Goal: Transaction & Acquisition: Obtain resource

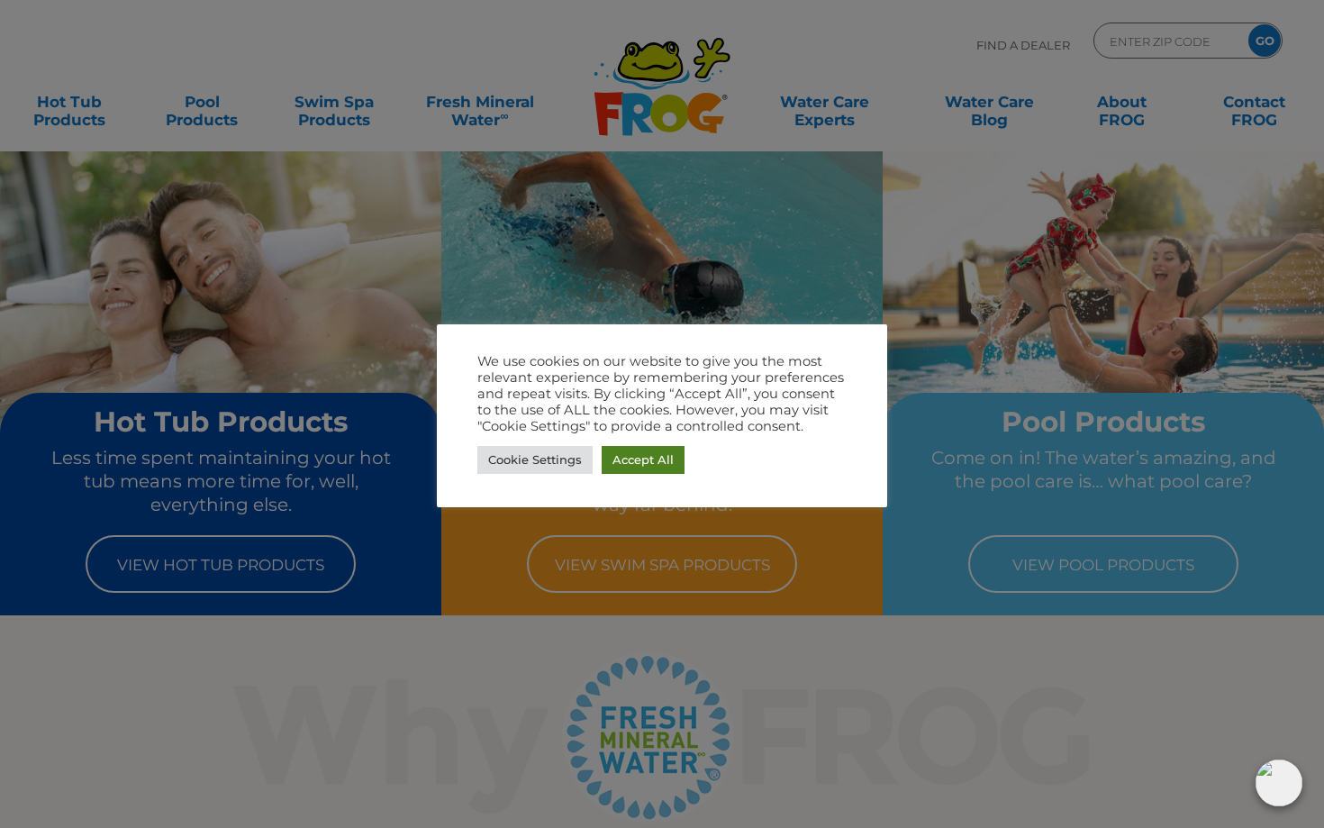
click at [617, 462] on link "Accept All" at bounding box center [643, 460] width 83 height 28
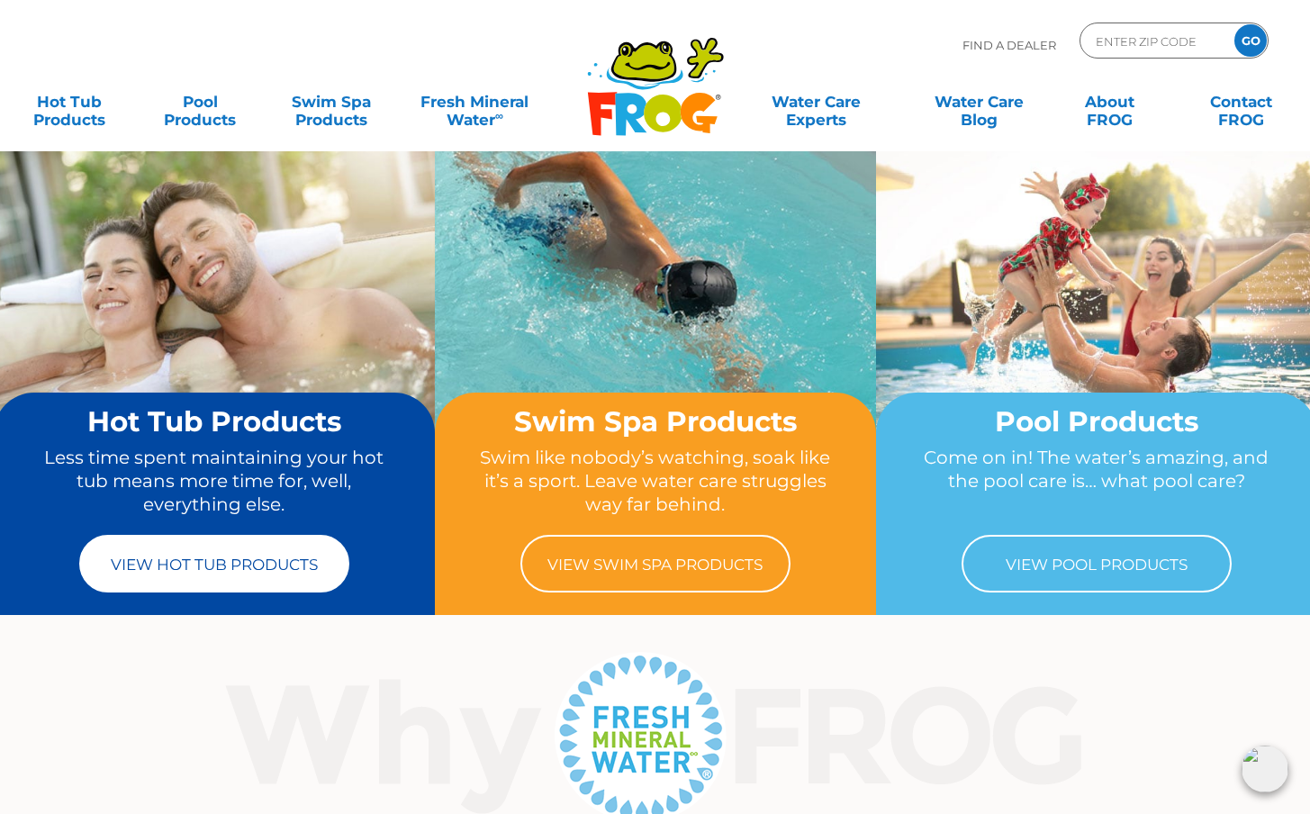
click at [167, 556] on link "View Hot Tub Products" at bounding box center [214, 564] width 270 height 58
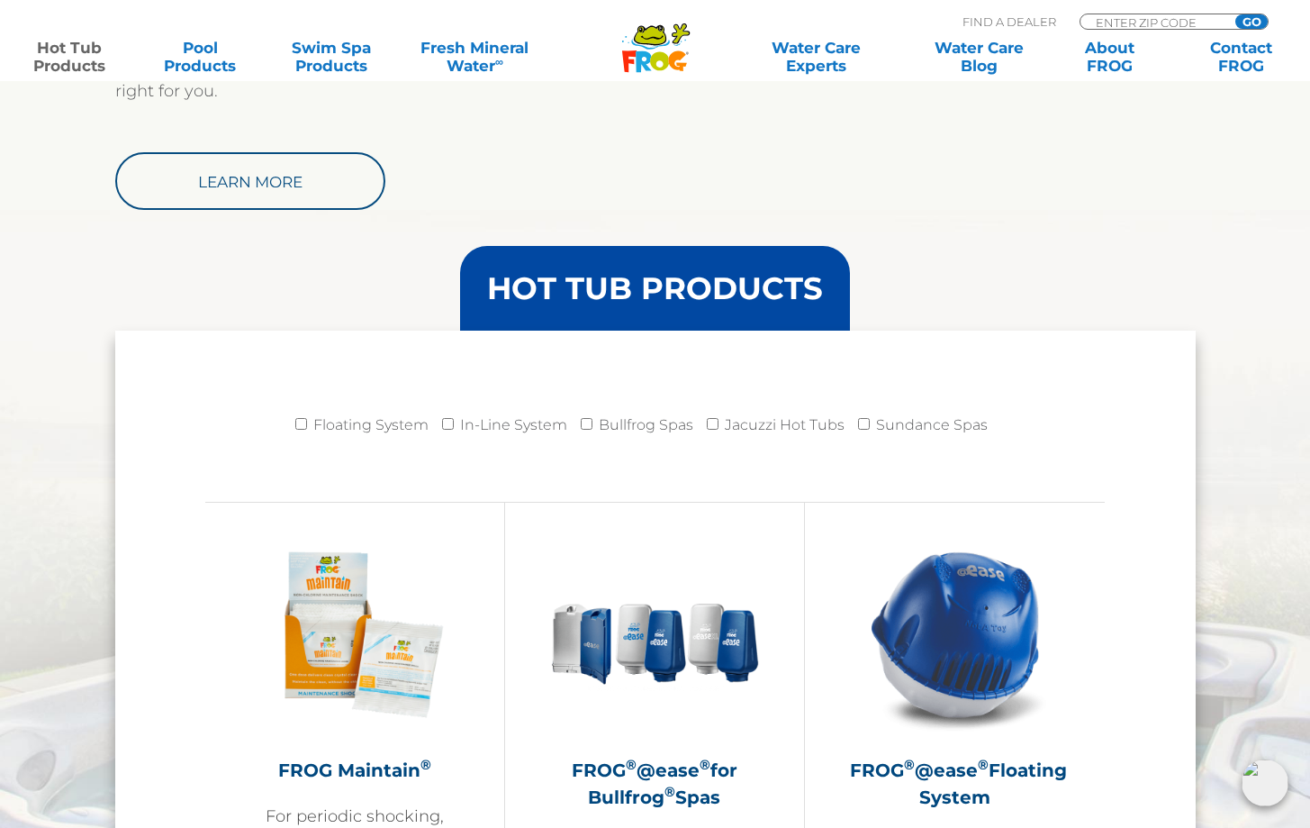
scroll to position [1819, 0]
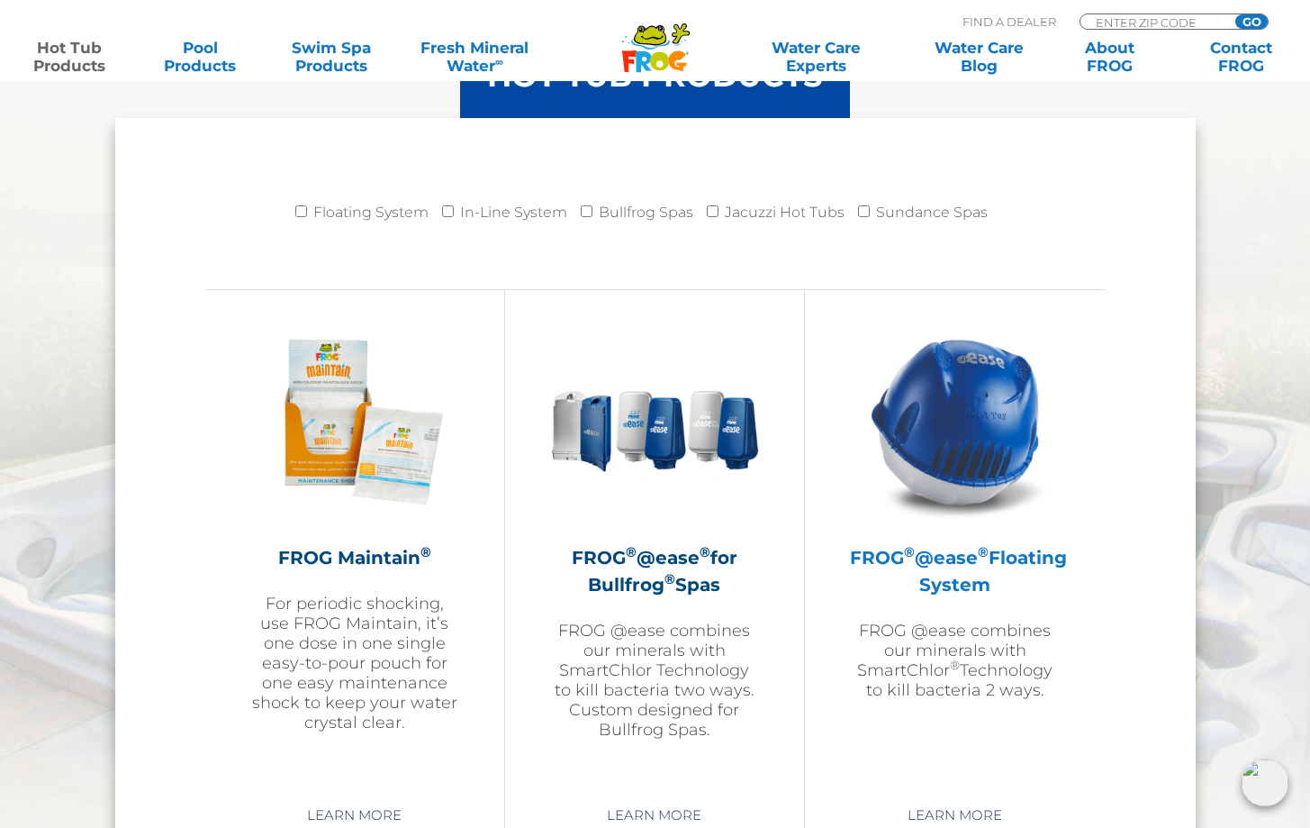
click at [915, 560] on sup "®" at bounding box center [909, 551] width 11 height 17
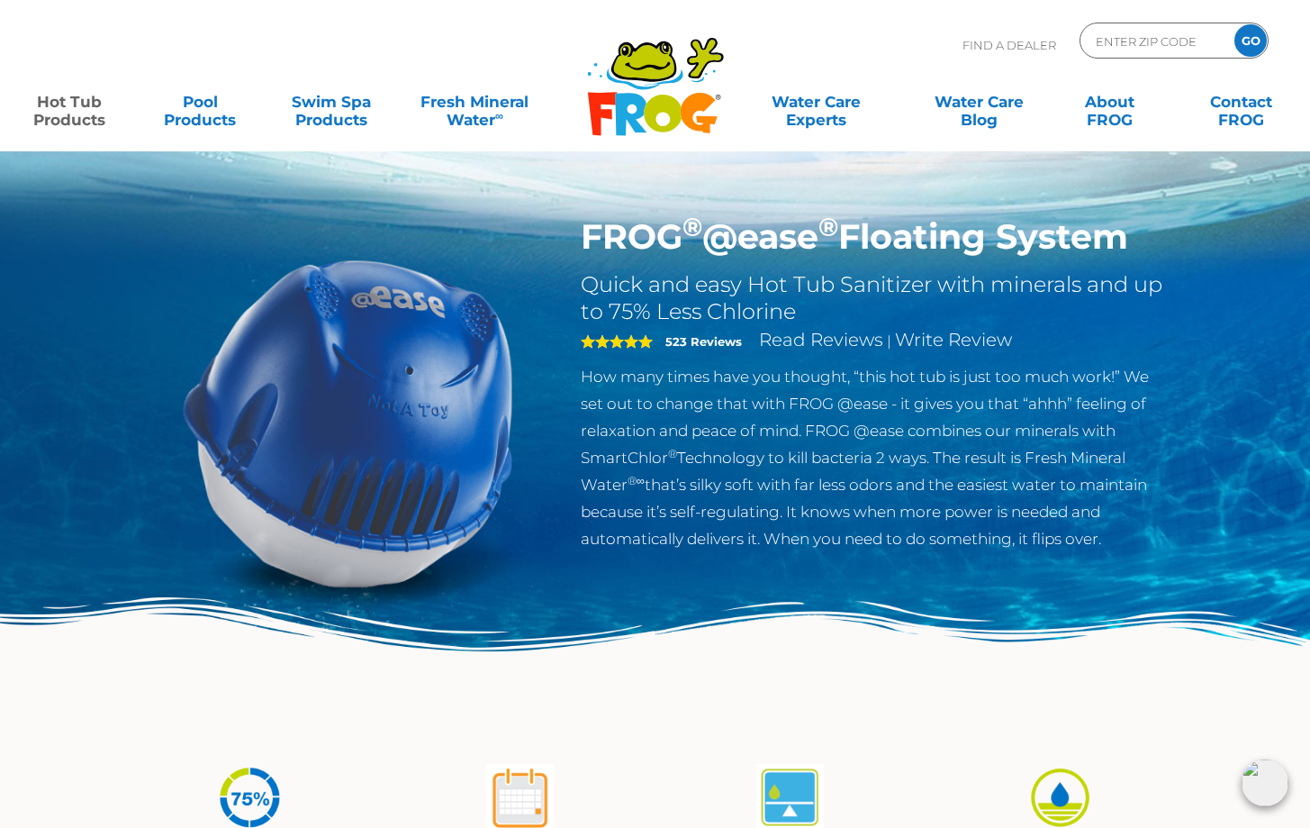
click at [782, 17] on div ".st130{clip-path:url(#SVGID_2_);fill-rule:evenodd;clip-rule:evenodd;fill:#C3CC0…" at bounding box center [655, 75] width 1274 height 151
click at [1108, 46] on input "Zip Code Form" at bounding box center [1155, 41] width 122 height 26
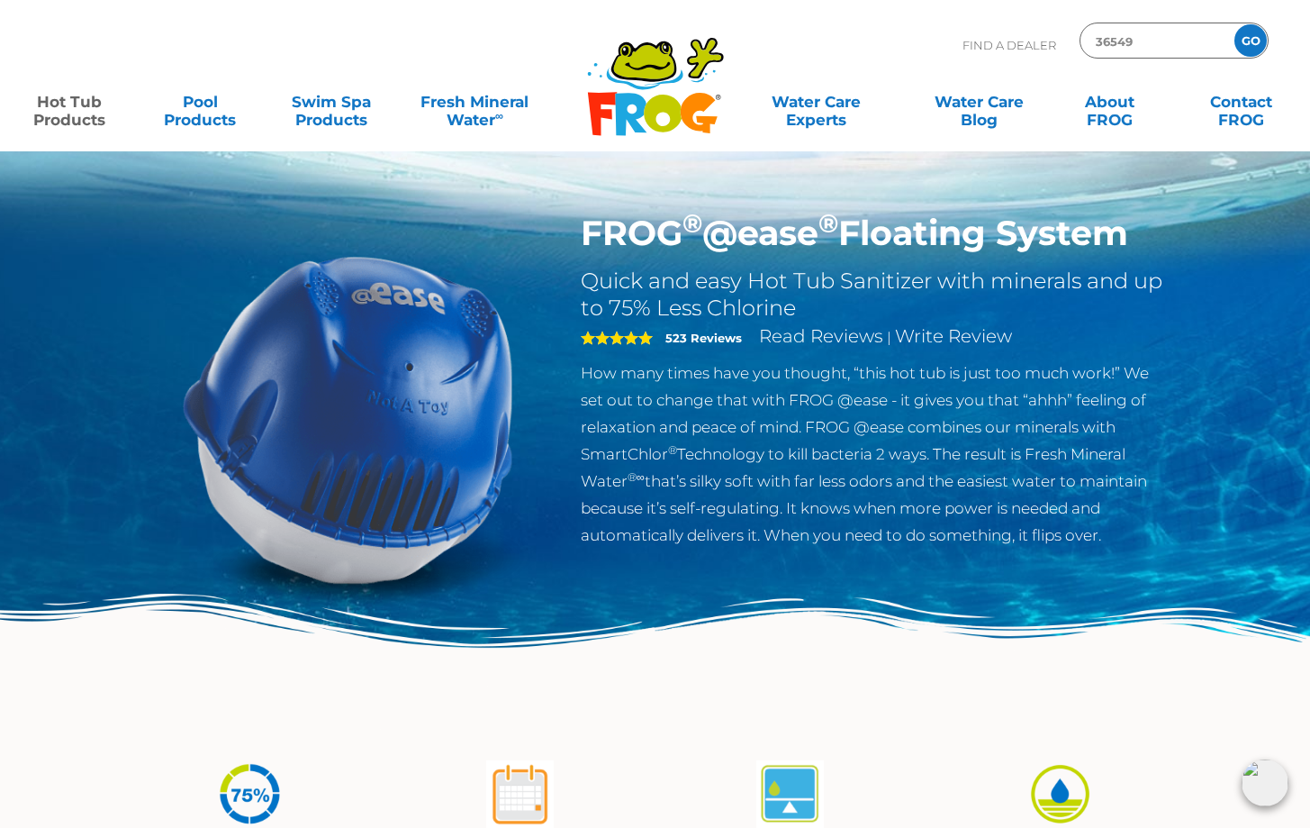
type input "36549"
click at [1251, 44] on input "GO" at bounding box center [1251, 40] width 32 height 32
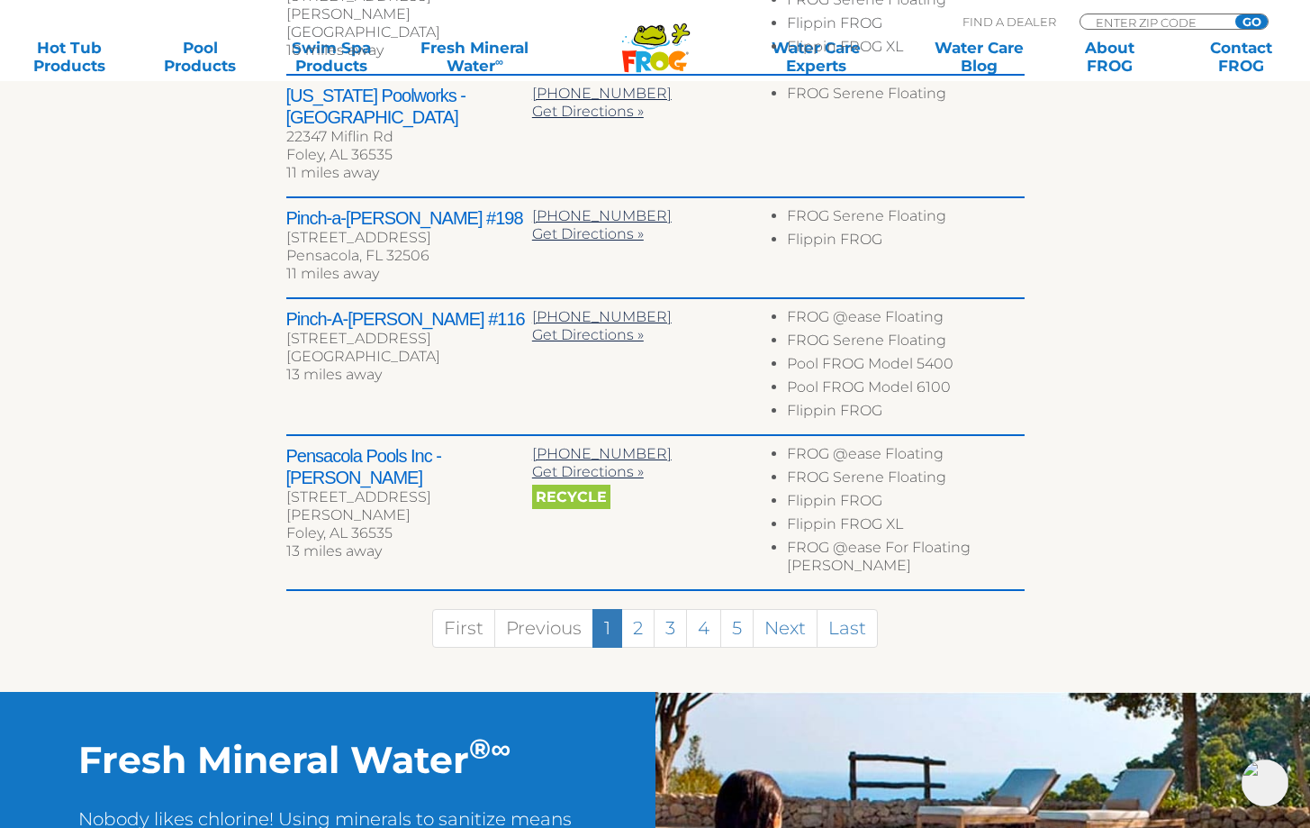
scroll to position [1134, 0]
